Goal: Task Accomplishment & Management: Use online tool/utility

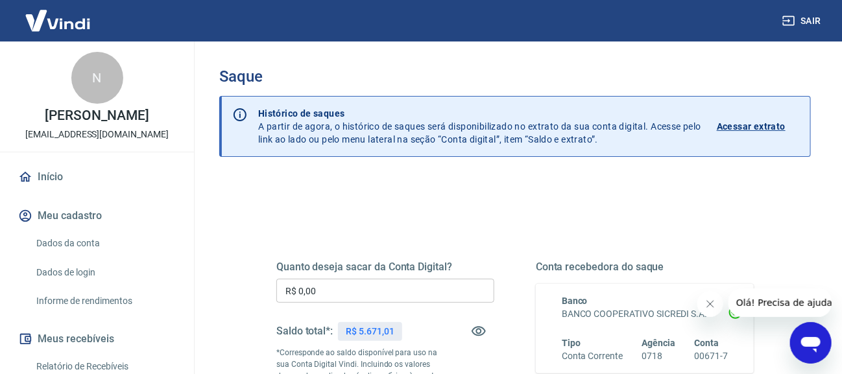
click at [447, 292] on input "R$ 0,00" at bounding box center [385, 291] width 218 height 24
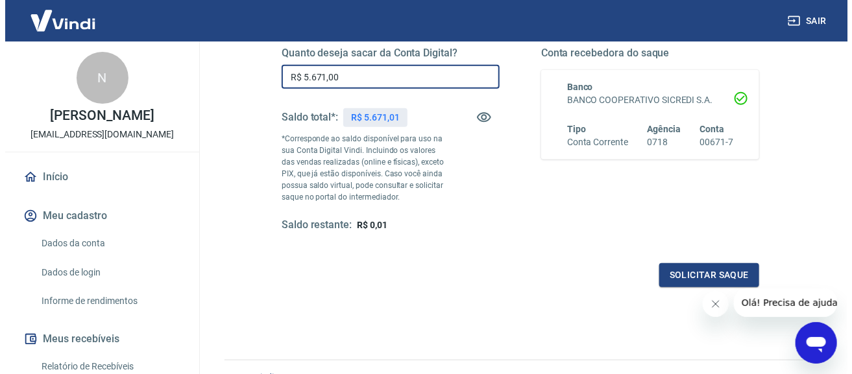
scroll to position [215, 0]
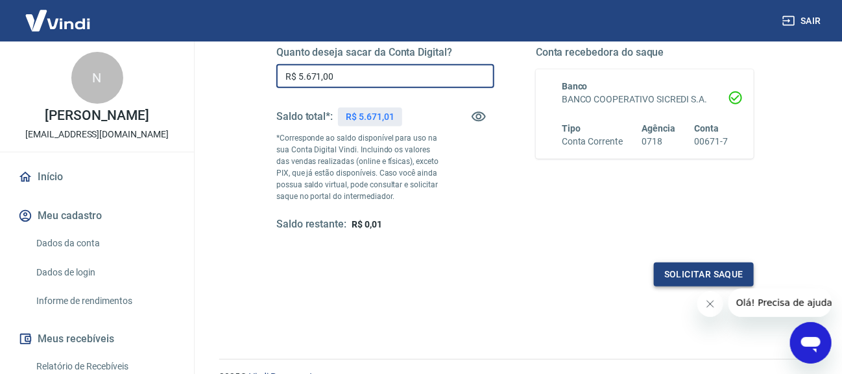
type input "R$ 5.671,00"
click at [721, 283] on button "Solicitar saque" at bounding box center [704, 275] width 100 height 24
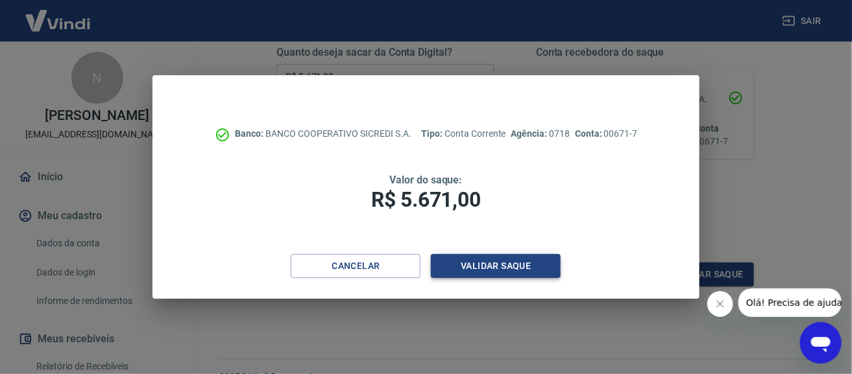
click at [496, 256] on button "Validar saque" at bounding box center [496, 266] width 130 height 24
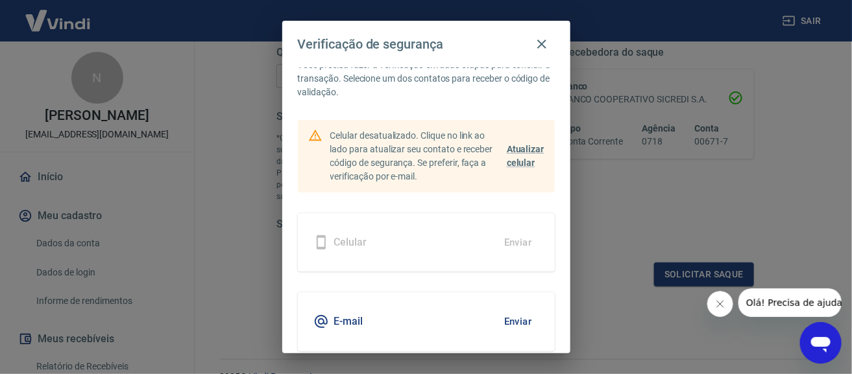
scroll to position [75, 0]
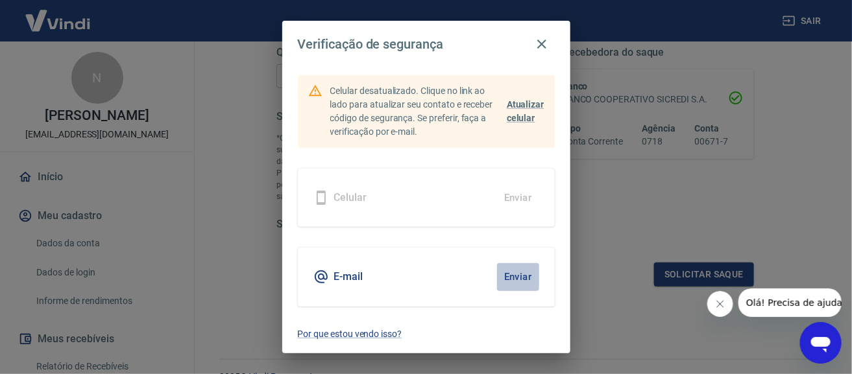
click at [503, 280] on button "Enviar" at bounding box center [518, 276] width 42 height 27
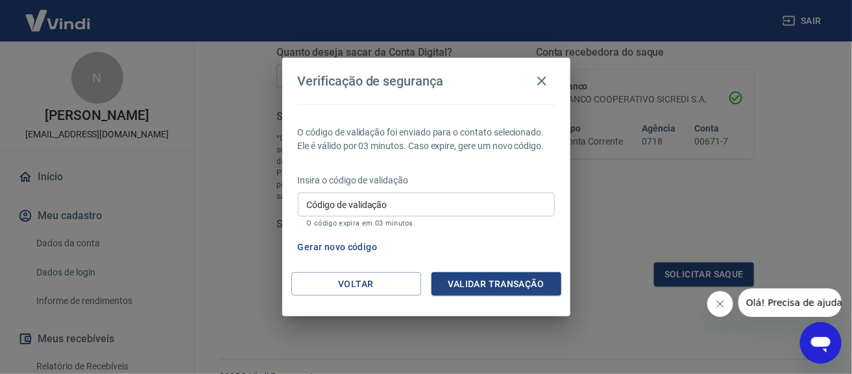
click at [466, 197] on input "Código de validação" at bounding box center [426, 205] width 257 height 24
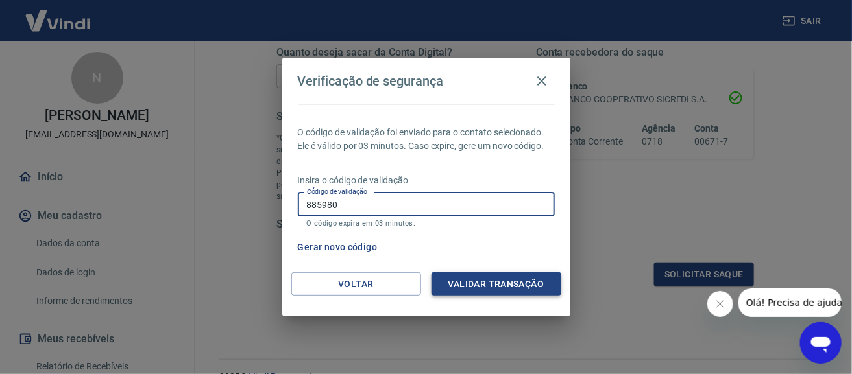
type input "885980"
click at [501, 278] on button "Validar transação" at bounding box center [496, 284] width 130 height 24
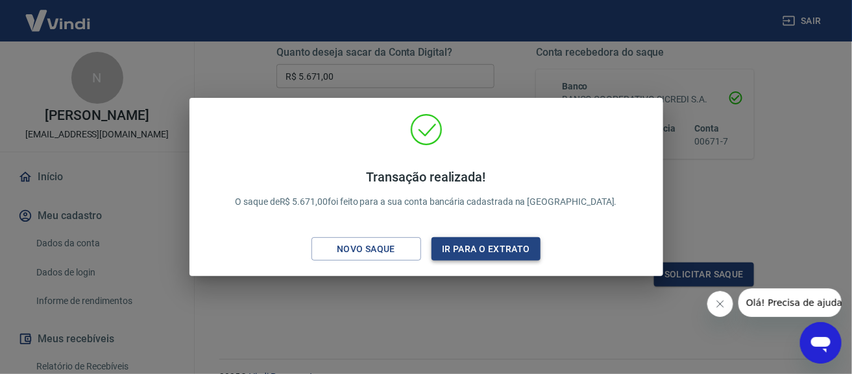
click at [437, 251] on button "Ir para o extrato" at bounding box center [486, 249] width 110 height 24
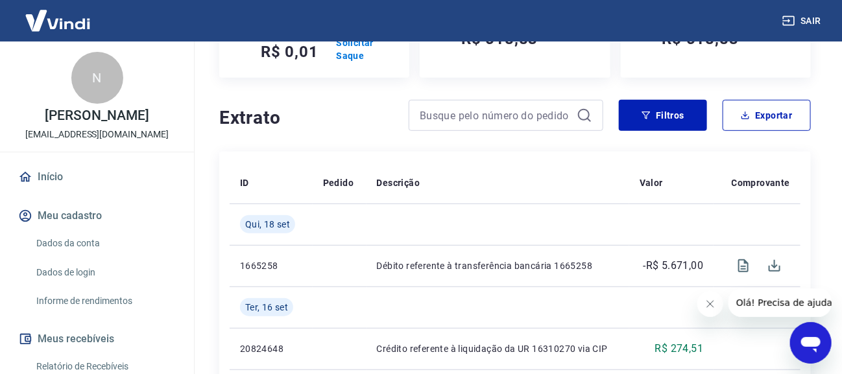
scroll to position [333, 0]
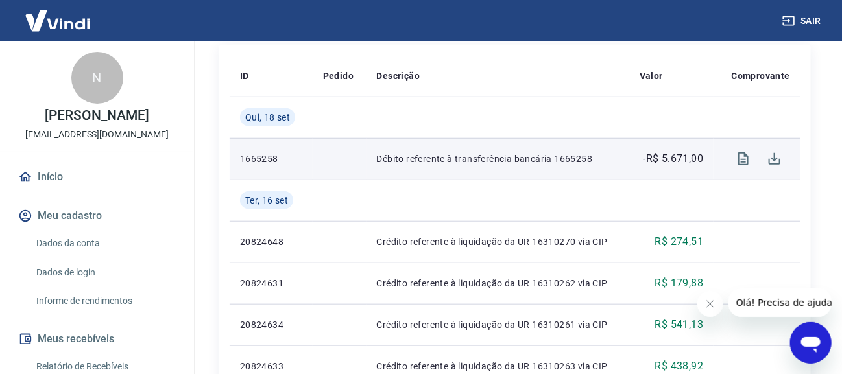
click at [666, 158] on p "-R$ 5.671,00" at bounding box center [673, 159] width 60 height 16
drag, startPoint x: 663, startPoint y: 159, endPoint x: 704, endPoint y: 168, distance: 41.9
click at [704, 168] on td "-R$ 5.671,00" at bounding box center [671, 159] width 84 height 42
